Goal: Transaction & Acquisition: Purchase product/service

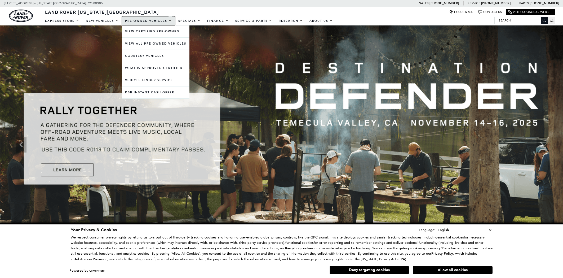
click at [146, 21] on link "Pre-Owned Vehicles" at bounding box center [148, 20] width 53 height 9
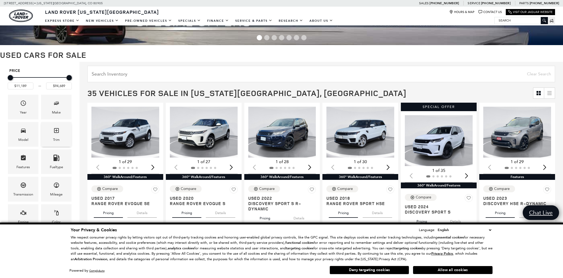
scroll to position [68, 0]
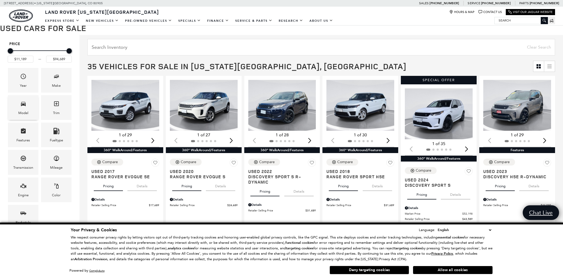
click at [23, 113] on div "Model" at bounding box center [23, 113] width 10 height 6
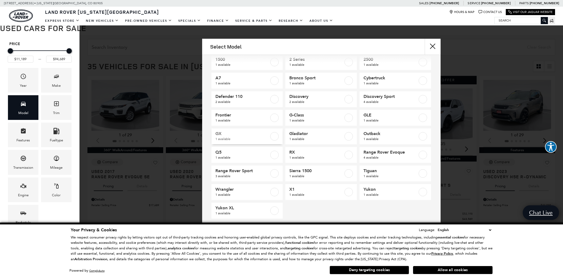
scroll to position [0, 0]
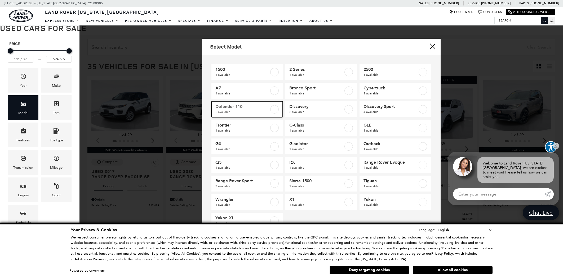
click at [245, 112] on span "2 available" at bounding box center [242, 111] width 54 height 5
type input "$58,189"
type input "$65,689"
checkbox input "true"
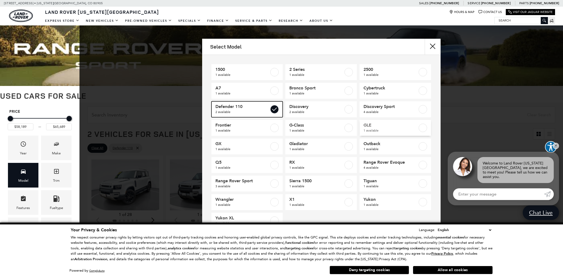
scroll to position [10, 0]
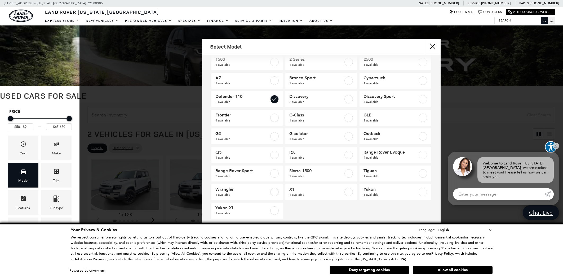
click at [435, 85] on div "1500 1 available 2 Series 1 available 2500 1 available A7 1 available Bronco Sp…" at bounding box center [321, 141] width 238 height 173
click at [455, 70] on div "Select Model 1500 1 available 2 Series 1 available 2500 1 available A7 1 availa…" at bounding box center [320, 144] width 483 height 210
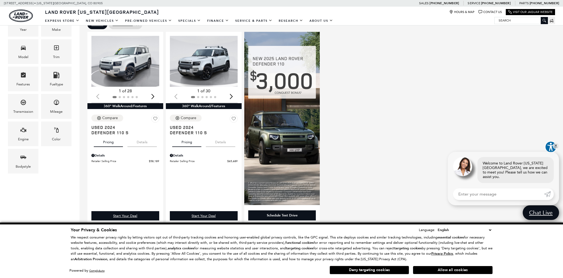
scroll to position [165, 0]
